Goal: Contribute content

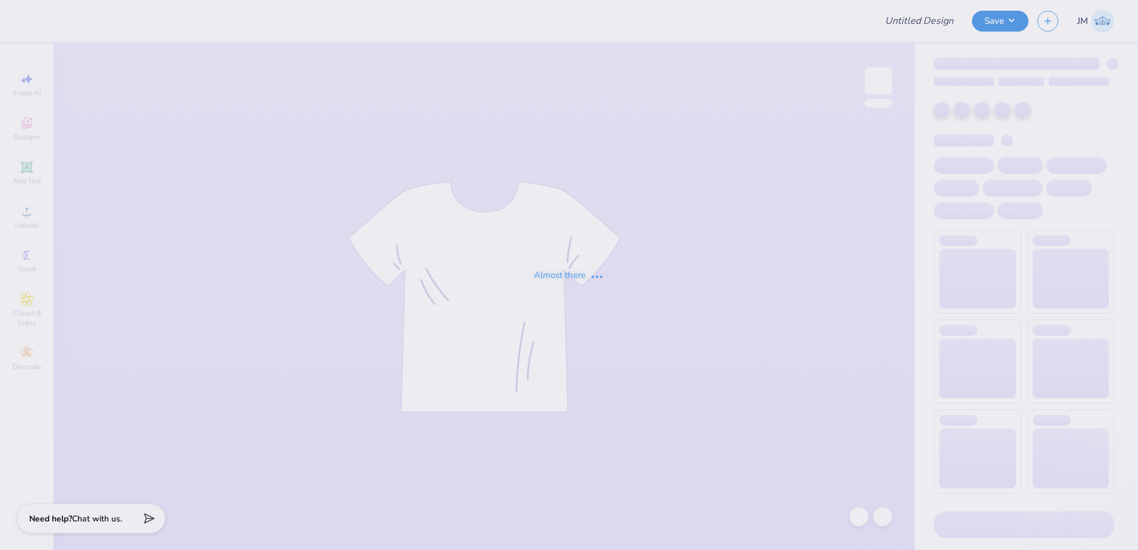
type input "Oswego Swim & Dive"
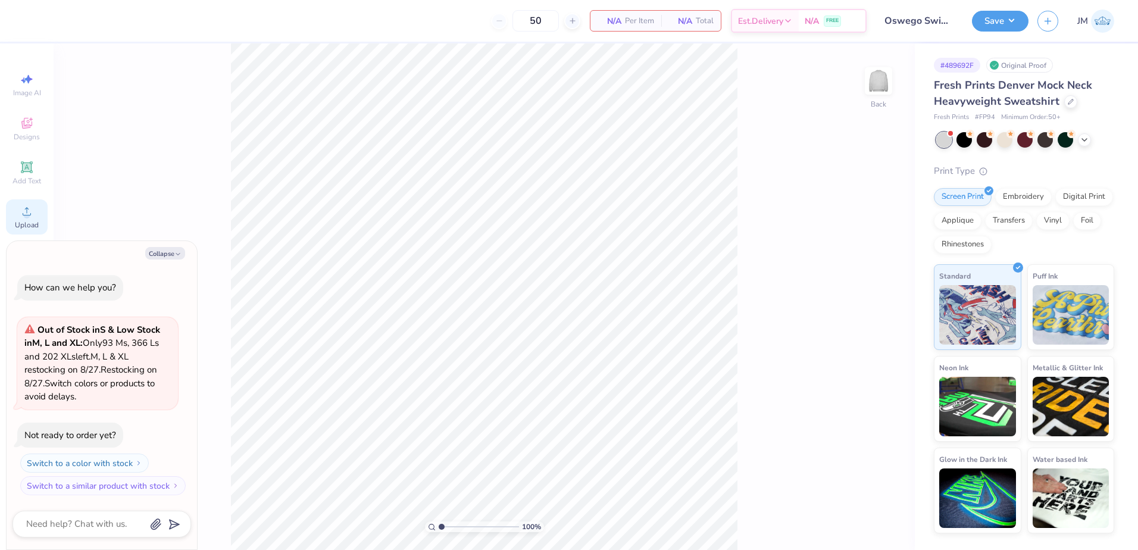
click at [33, 223] on span "Upload" at bounding box center [27, 225] width 24 height 10
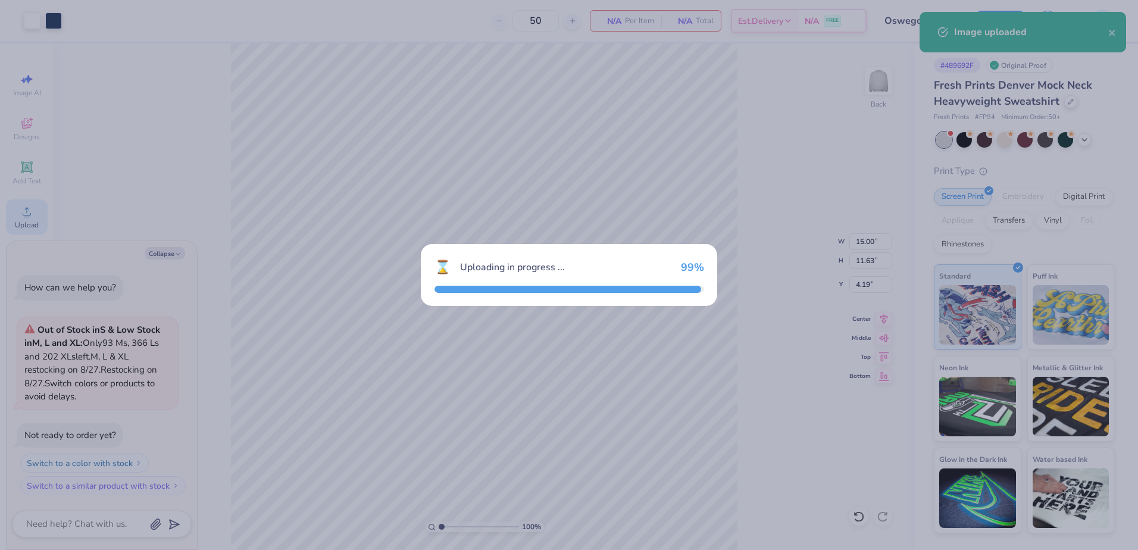
type textarea "x"
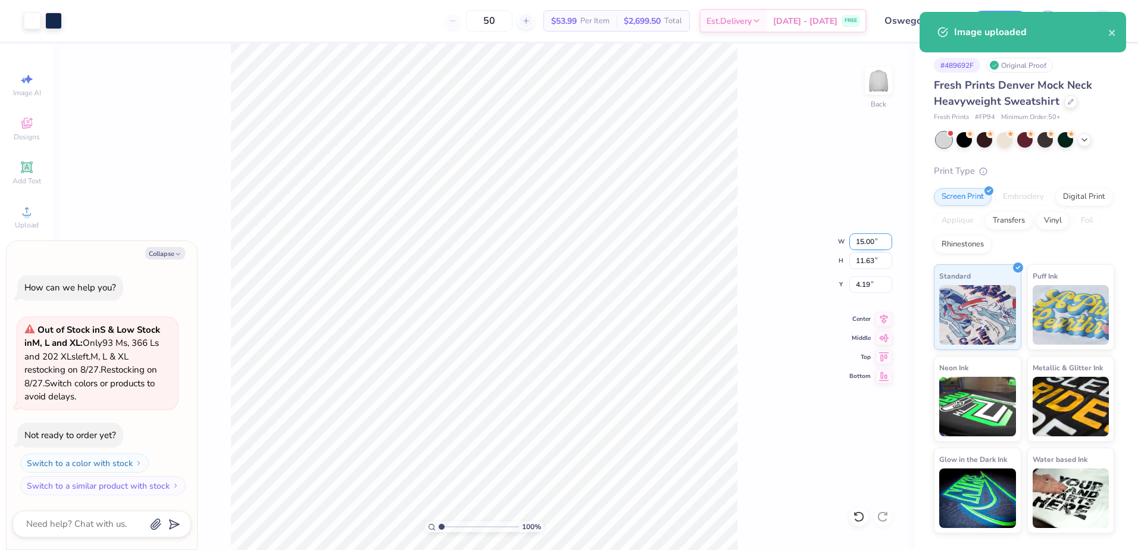
click at [868, 242] on input "15.00" at bounding box center [870, 241] width 43 height 17
type input "12.50"
type textarea "x"
type input "9.69"
click at [877, 280] on input "5.15" at bounding box center [870, 284] width 43 height 17
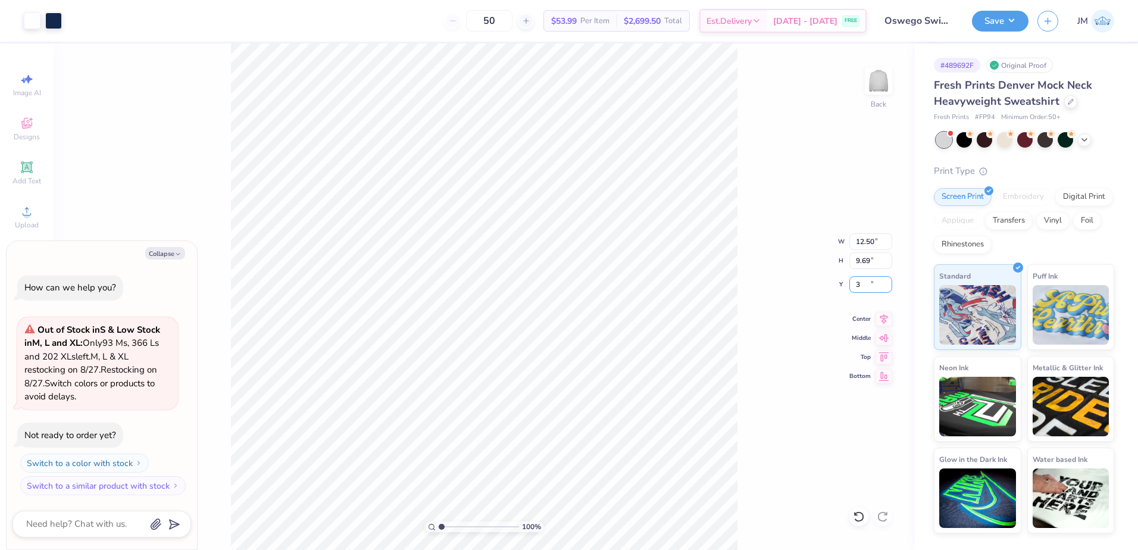
type input "3"
type textarea "x"
type input "3.00"
click at [870, 270] on div "100 % Back W 12.50 12.50 " H 9.69 9.69 " Y 3.00 5.15 " Center Middle Top Bottom" at bounding box center [484, 296] width 861 height 507
click at [883, 313] on icon at bounding box center [884, 317] width 17 height 14
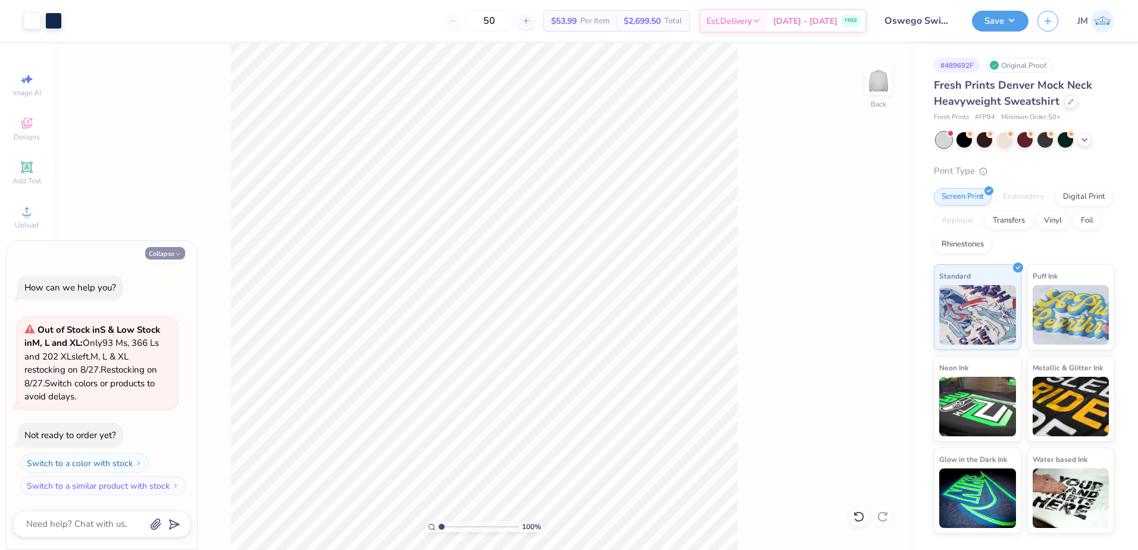
click at [164, 255] on button "Collapse" at bounding box center [165, 253] width 40 height 13
type textarea "x"
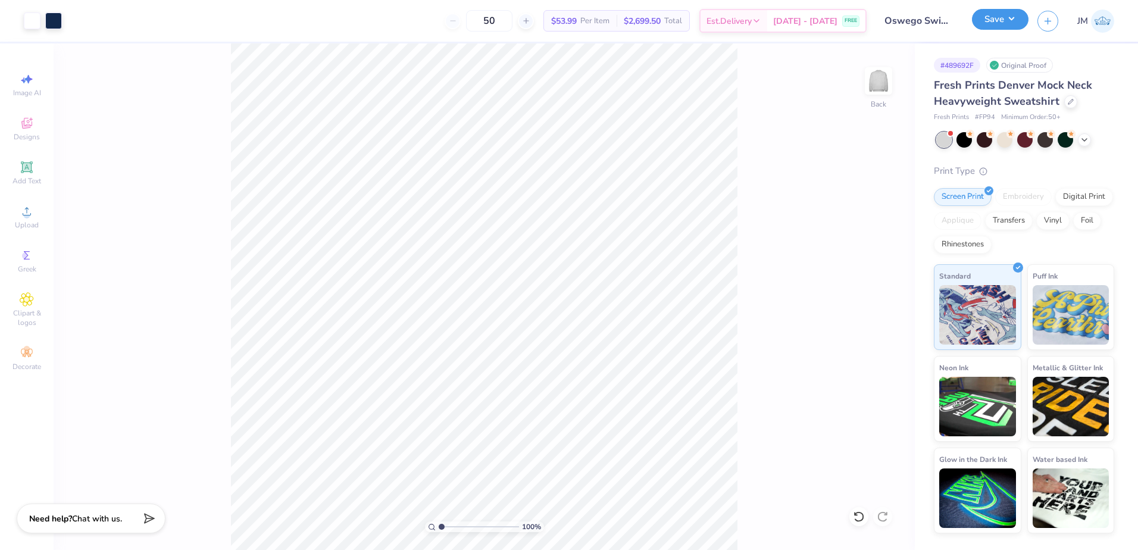
click at [1006, 24] on button "Save" at bounding box center [1000, 19] width 57 height 21
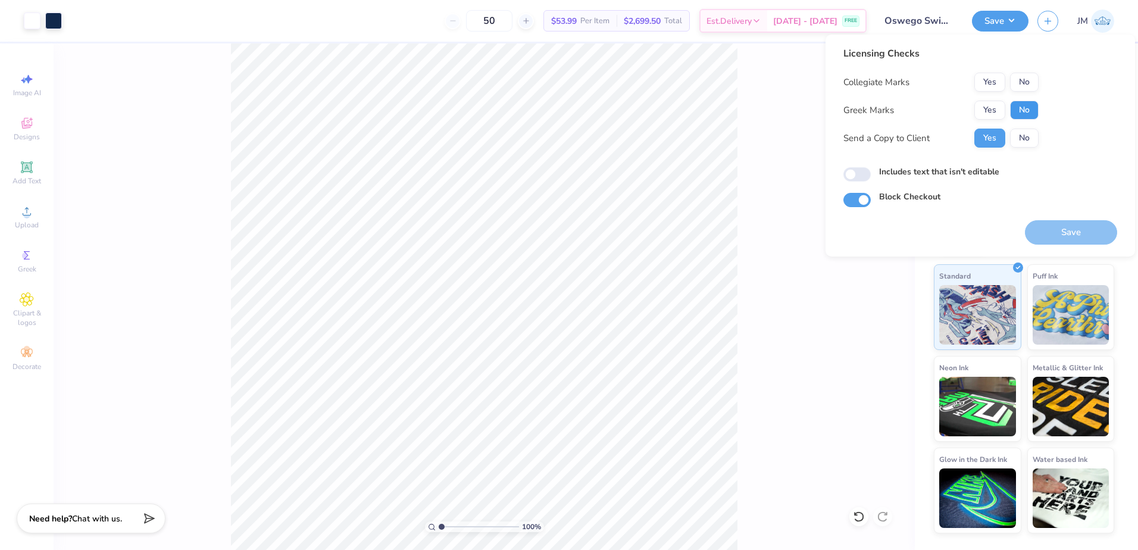
click at [1019, 110] on button "No" at bounding box center [1024, 110] width 29 height 19
click at [1020, 82] on button "No" at bounding box center [1024, 82] width 29 height 19
click at [1060, 238] on button "Save" at bounding box center [1071, 232] width 92 height 24
